Goal: Task Accomplishment & Management: Manage account settings

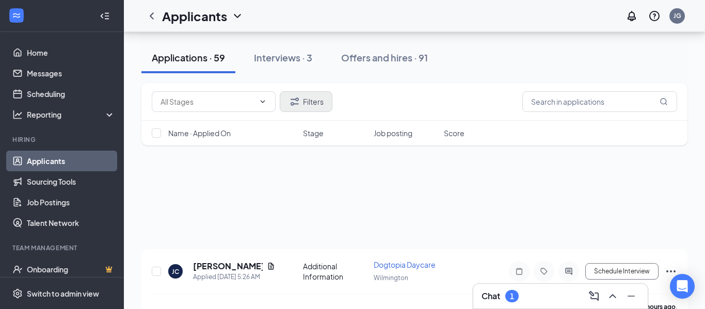
scroll to position [111, 0]
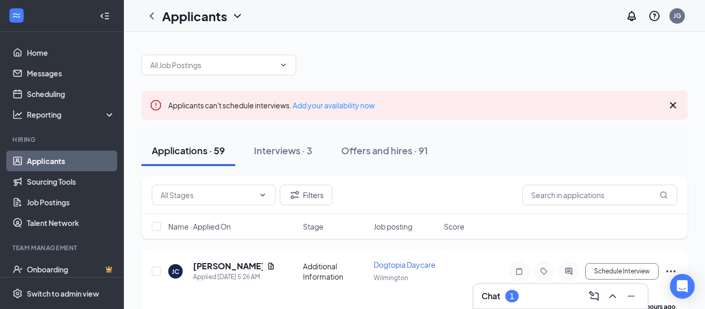
click at [543, 297] on div "Chat 1" at bounding box center [560, 296] width 158 height 17
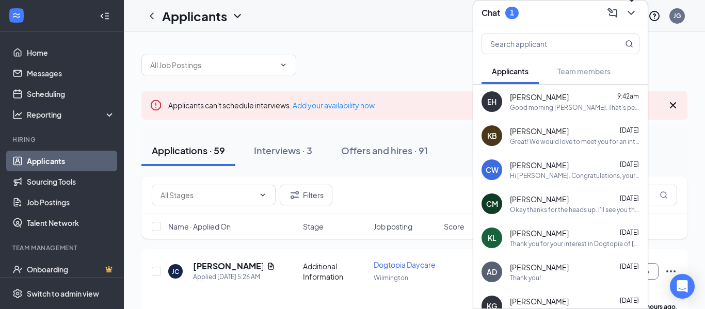
click at [633, 12] on icon "ChevronDown" at bounding box center [630, 13] width 7 height 4
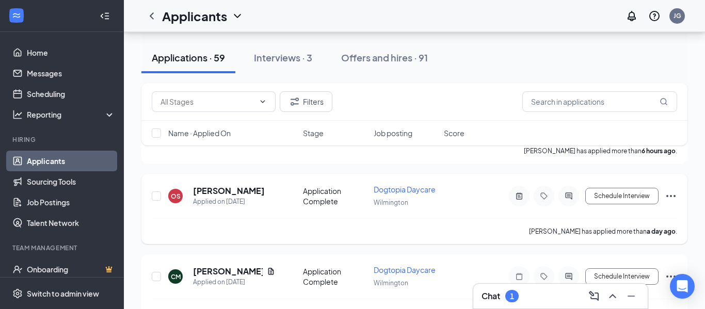
scroll to position [157, 0]
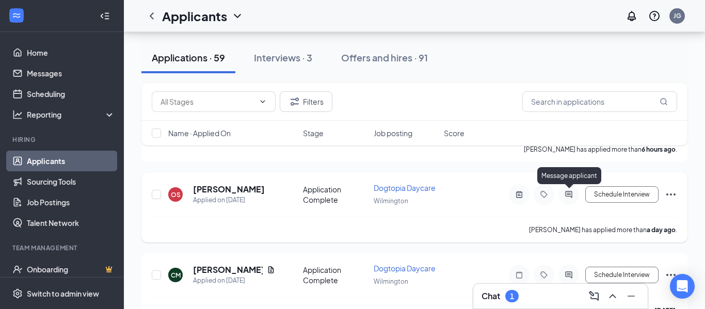
click at [571, 193] on icon "ActiveChat" at bounding box center [568, 194] width 12 height 8
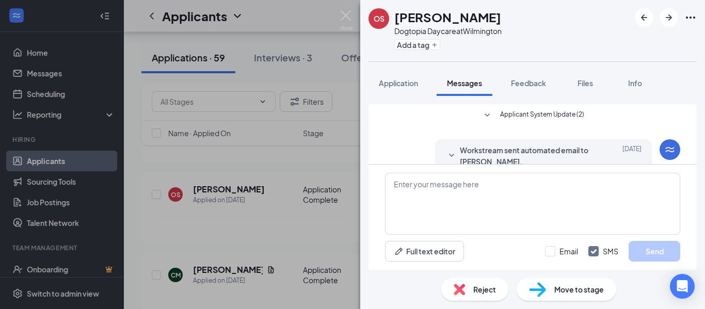
scroll to position [224, 0]
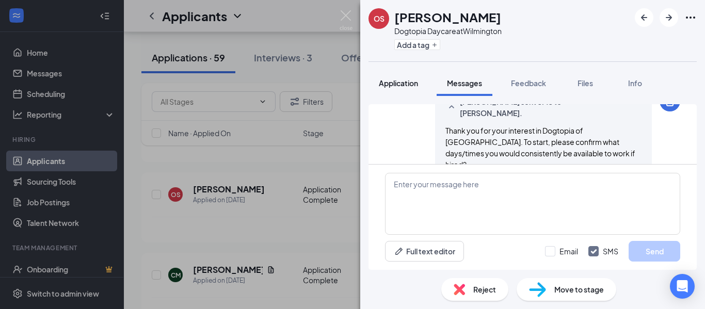
click at [396, 84] on span "Application" at bounding box center [398, 82] width 39 height 9
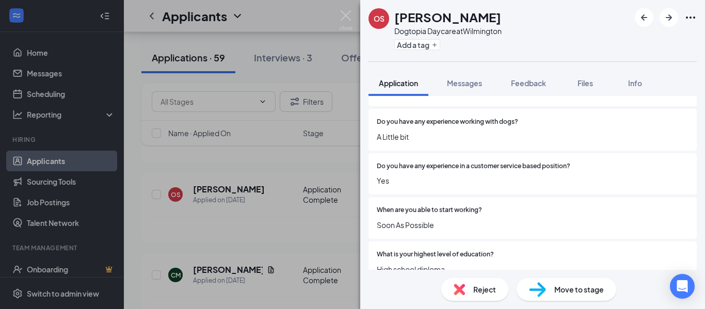
scroll to position [1005, 0]
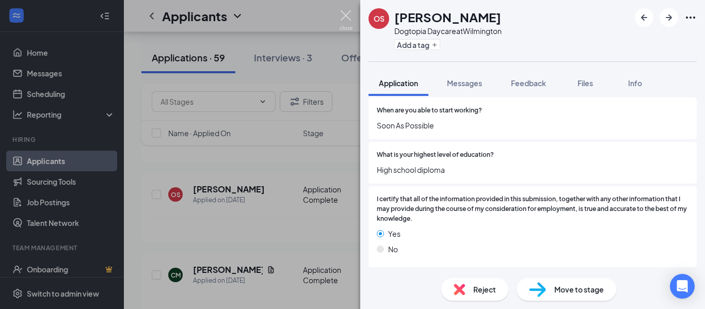
click at [344, 13] on img at bounding box center [345, 20] width 13 height 20
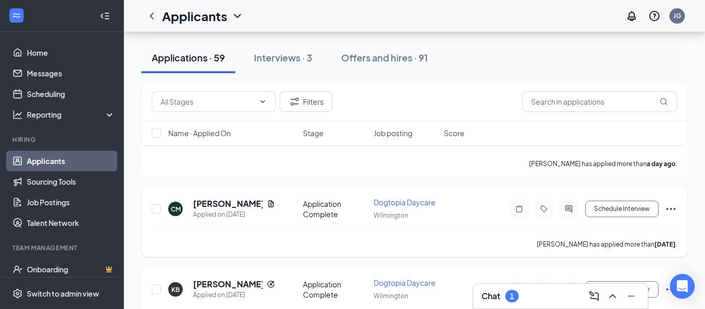
scroll to position [265, 0]
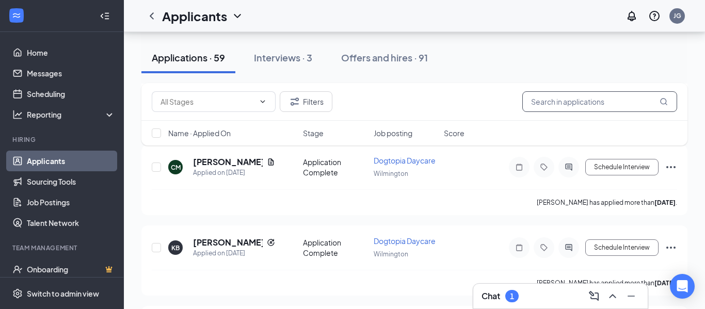
click at [596, 101] on input "text" at bounding box center [599, 101] width 155 height 21
type input "jewel"
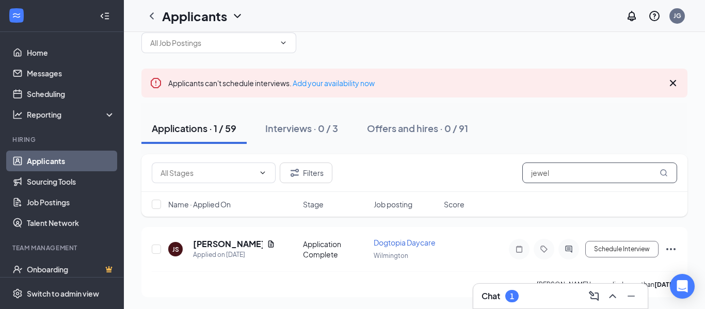
scroll to position [23, 0]
click at [566, 249] on icon "ActiveChat" at bounding box center [568, 248] width 7 height 7
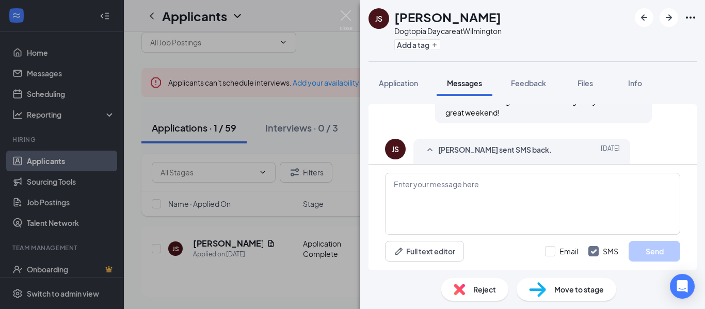
click at [485, 288] on span "Reject" at bounding box center [484, 289] width 23 height 11
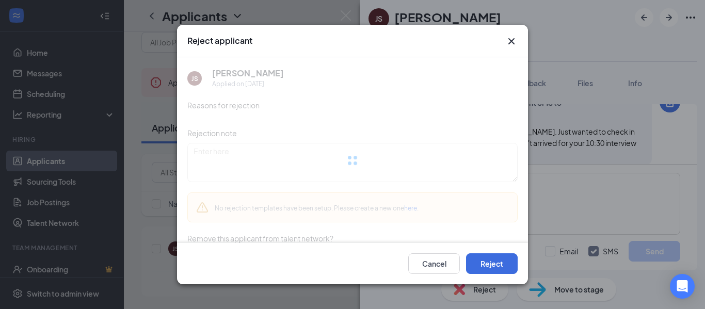
scroll to position [718, 0]
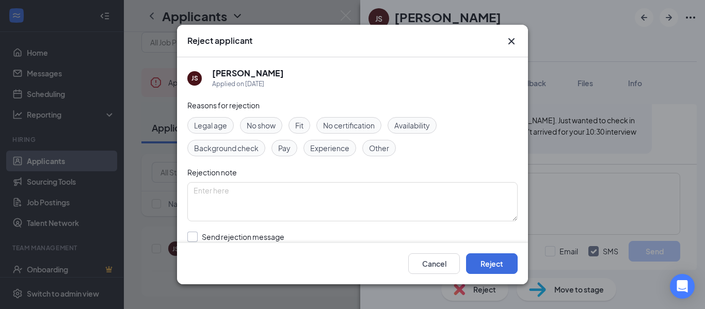
click at [188, 239] on input "Send rejection message If unchecked, the applicant will not receive a rejection…" at bounding box center [304, 243] width 235 height 23
checkbox input "true"
click at [269, 130] on span "No show" at bounding box center [261, 125] width 29 height 11
click at [482, 266] on button "Reject" at bounding box center [492, 263] width 52 height 21
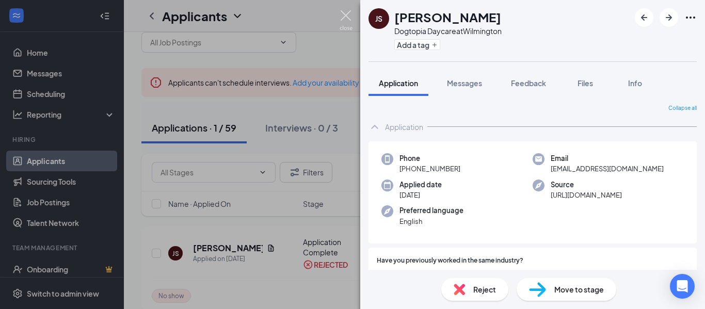
click at [345, 17] on img at bounding box center [345, 20] width 13 height 20
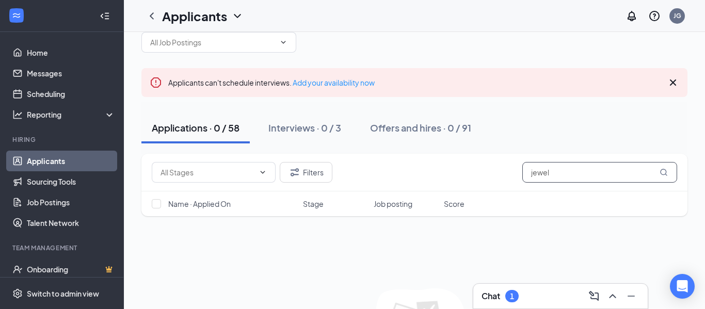
click at [554, 172] on input "jewel" at bounding box center [599, 172] width 155 height 21
type input "j"
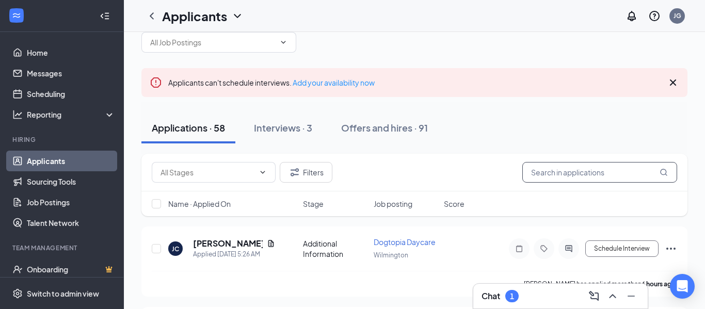
click at [597, 176] on input "text" at bounding box center [599, 172] width 155 height 21
type input "[PERSON_NAME]"
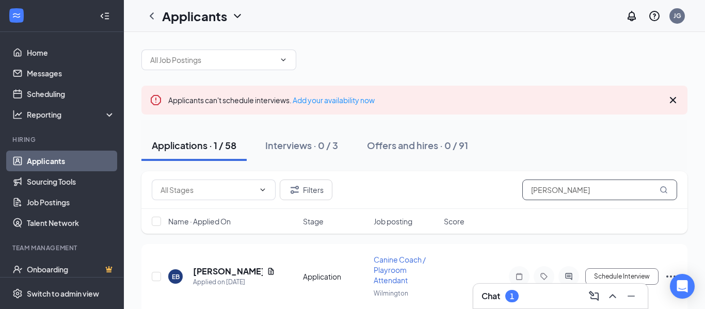
scroll to position [23, 0]
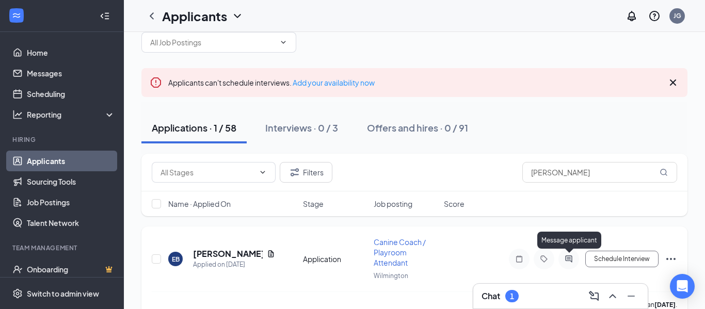
click at [567, 257] on icon "ActiveChat" at bounding box center [568, 259] width 12 height 8
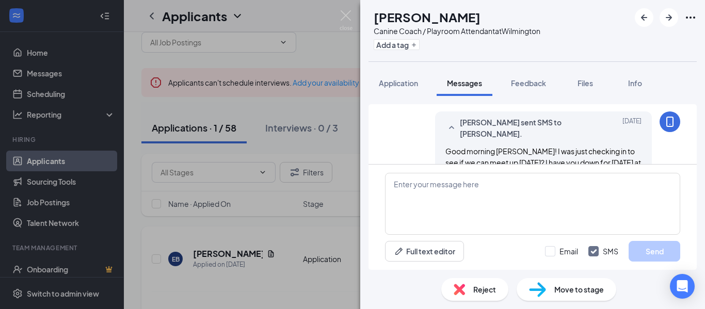
scroll to position [269, 0]
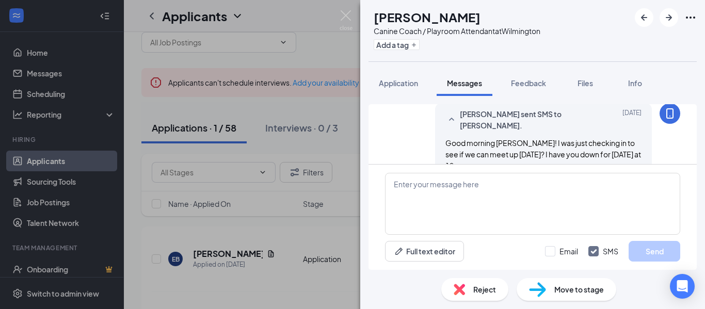
click at [476, 290] on span "Reject" at bounding box center [484, 289] width 23 height 11
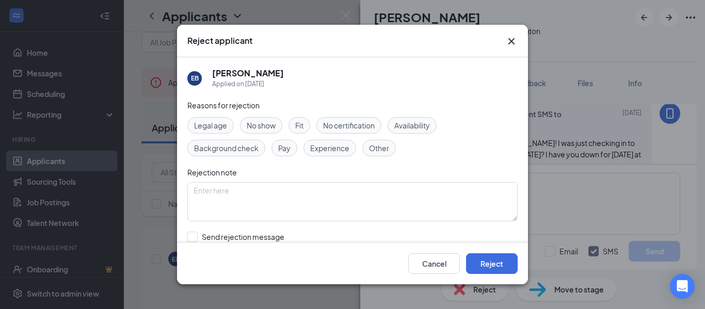
click at [272, 127] on span "No show" at bounding box center [261, 125] width 29 height 11
click at [187, 237] on input "Send rejection message If unchecked, the applicant will not receive a rejection…" at bounding box center [304, 243] width 235 height 23
checkbox input "true"
click at [479, 263] on button "Reject" at bounding box center [492, 263] width 52 height 21
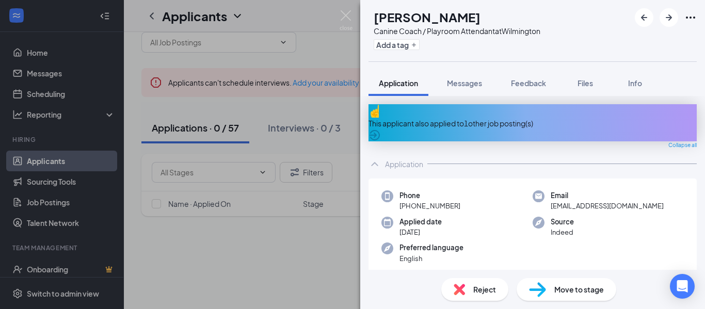
click at [346, 19] on img at bounding box center [345, 20] width 13 height 20
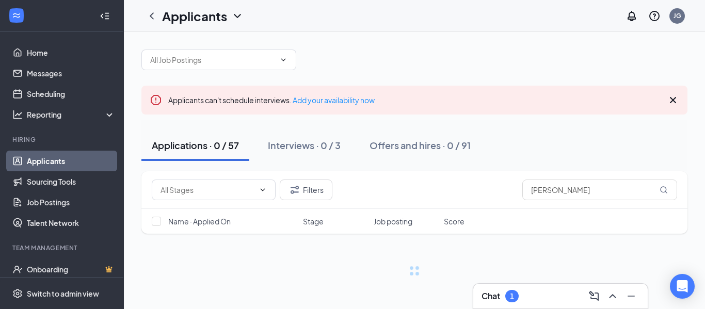
scroll to position [5, 0]
click at [574, 193] on input "[PERSON_NAME]" at bounding box center [599, 190] width 155 height 21
type input "e"
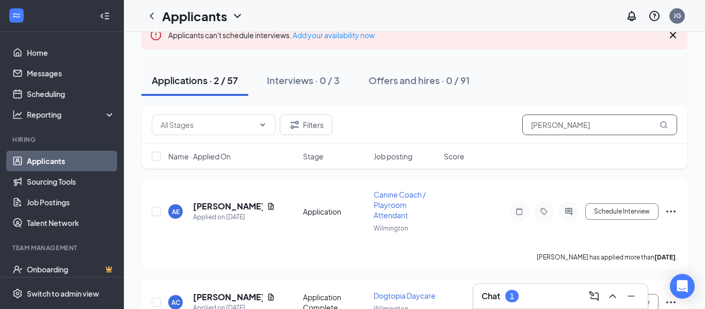
scroll to position [110, 0]
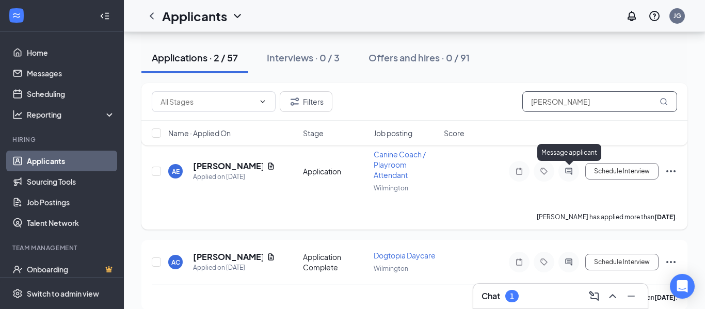
type input "[PERSON_NAME]"
click at [567, 173] on icon "ActiveChat" at bounding box center [568, 171] width 12 height 8
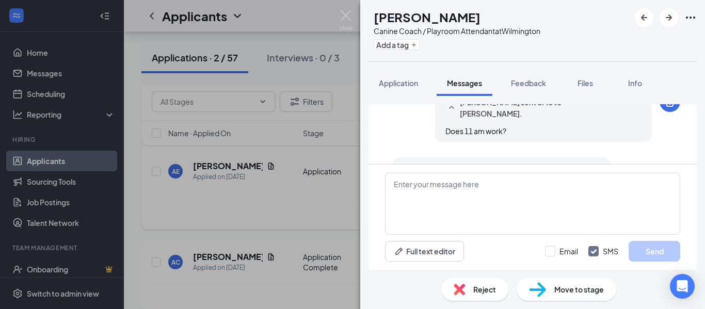
scroll to position [684, 0]
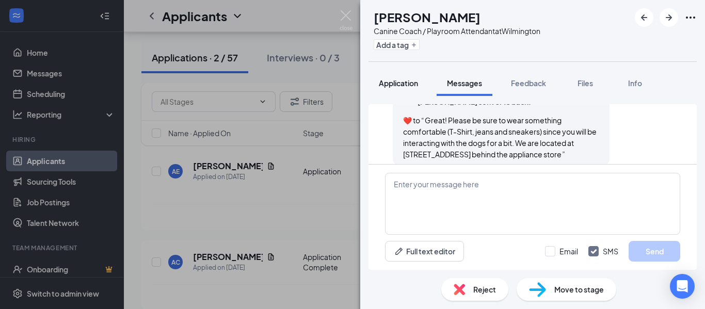
click at [400, 85] on span "Application" at bounding box center [398, 82] width 39 height 9
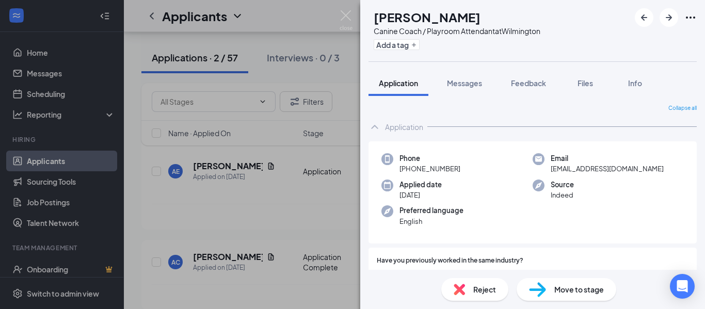
click at [475, 291] on span "Reject" at bounding box center [484, 289] width 23 height 11
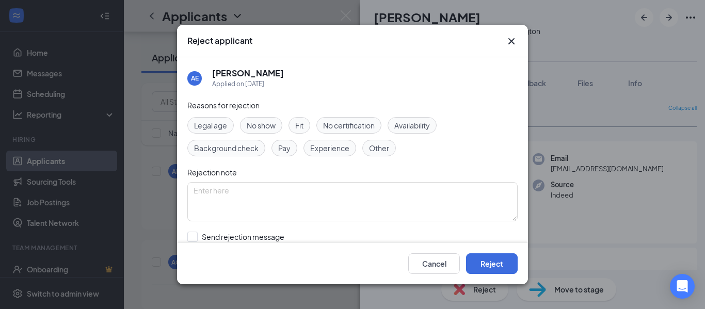
click at [263, 122] on span "No show" at bounding box center [261, 125] width 29 height 11
click at [186, 236] on div "AE [PERSON_NAME] Applied on [DATE] Reasons for rejection Legal age No show Fit …" at bounding box center [352, 150] width 351 height 186
click at [199, 236] on input "Send rejection message If unchecked, the applicant will not receive a rejection…" at bounding box center [304, 243] width 235 height 23
checkbox input "true"
click at [492, 258] on button "Reject" at bounding box center [492, 263] width 52 height 21
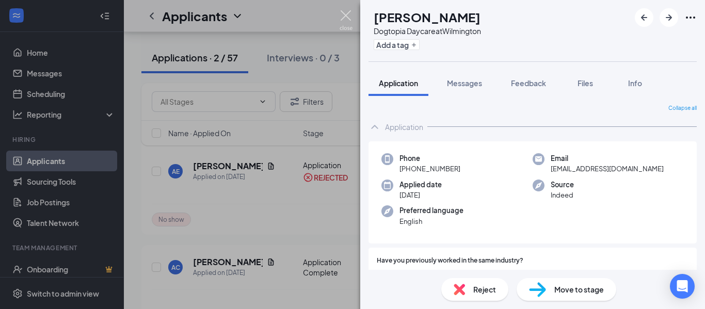
click at [347, 13] on img at bounding box center [345, 20] width 13 height 20
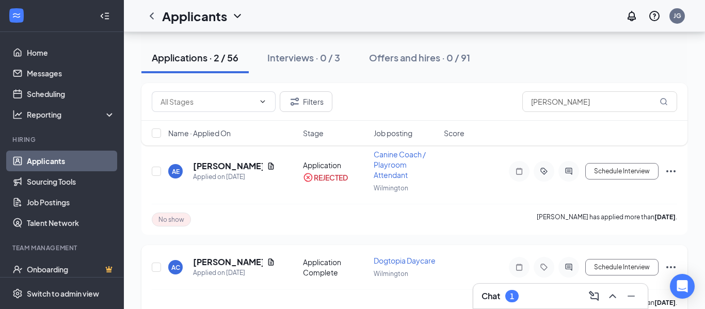
scroll to position [23, 0]
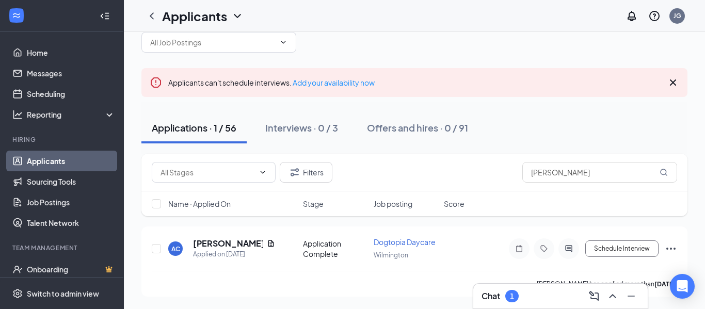
click at [41, 165] on link "Applicants" at bounding box center [71, 161] width 88 height 21
click at [472, 118] on div "Applications · 56 Interviews · 3 Offers and hires · 91" at bounding box center [414, 127] width 546 height 31
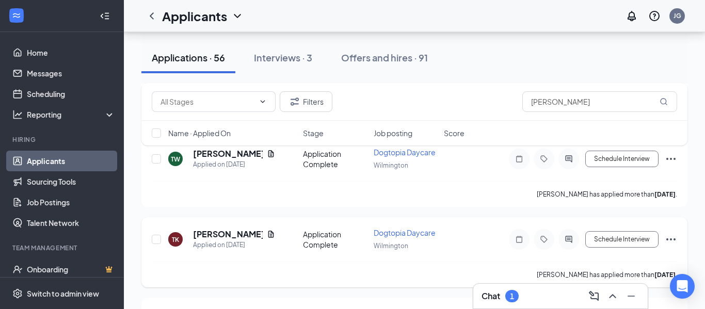
scroll to position [508, 0]
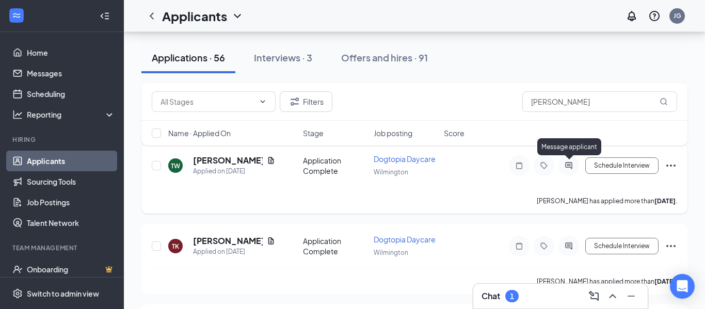
click at [571, 164] on icon "ActiveChat" at bounding box center [568, 165] width 12 height 8
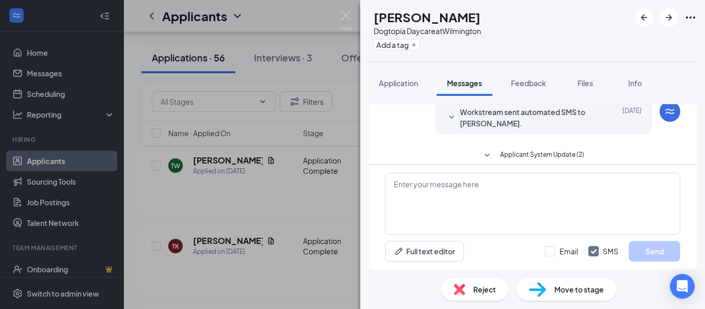
scroll to position [424, 0]
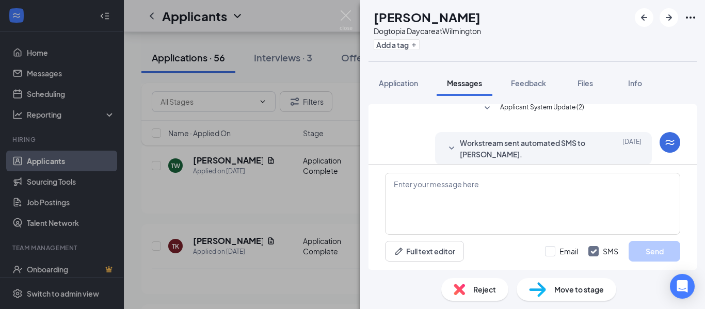
click at [481, 288] on span "Reject" at bounding box center [484, 289] width 23 height 11
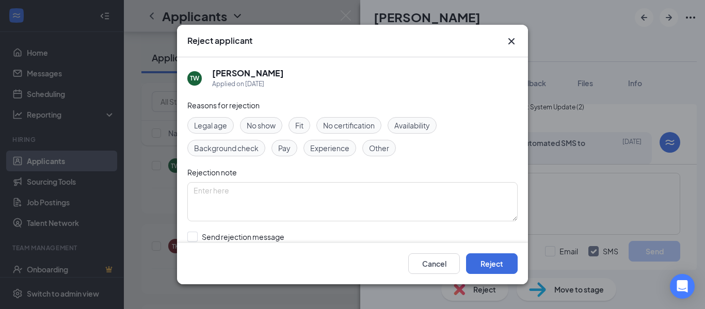
click at [371, 146] on span "Other" at bounding box center [379, 147] width 20 height 11
click at [193, 237] on input "Send rejection message If unchecked, the applicant will not receive a rejection…" at bounding box center [304, 243] width 235 height 23
checkbox input "true"
click at [425, 265] on button "Cancel" at bounding box center [434, 263] width 52 height 21
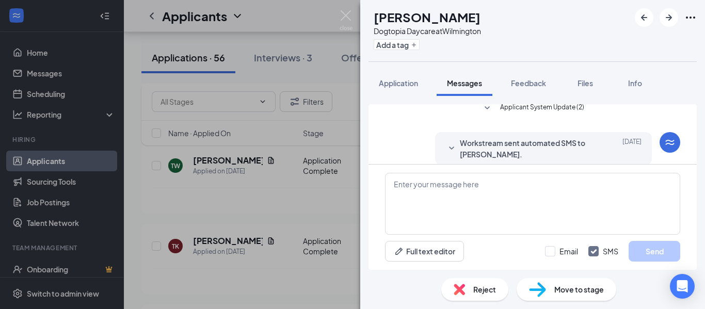
click at [468, 291] on div "Reject" at bounding box center [474, 289] width 67 height 23
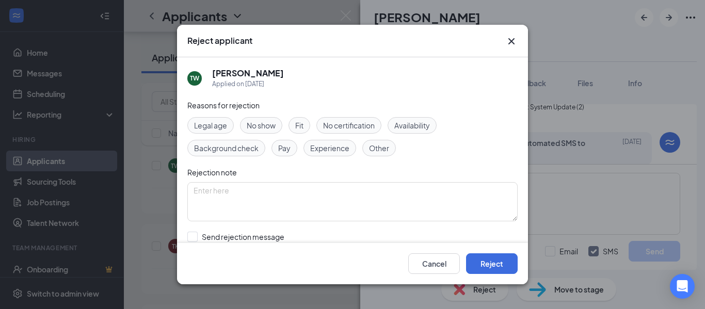
click at [367, 150] on div "Other" at bounding box center [379, 148] width 34 height 17
click at [193, 237] on input "Send rejection message If unchecked, the applicant will not receive a rejection…" at bounding box center [304, 243] width 235 height 23
checkbox input "true"
click at [485, 264] on button "Reject" at bounding box center [492, 263] width 52 height 21
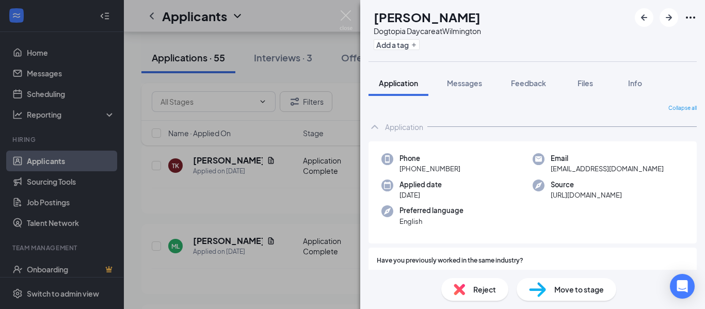
click at [485, 264] on span "Have you previously worked in the same industry?" at bounding box center [450, 261] width 147 height 10
click at [342, 9] on div "TK [PERSON_NAME] Dogtopia Daycare at [GEOGRAPHIC_DATA] Add a tag Application Me…" at bounding box center [352, 154] width 705 height 309
click at [344, 11] on div "Applicants JG" at bounding box center [414, 16] width 581 height 32
